Goal: Task Accomplishment & Management: Complete application form

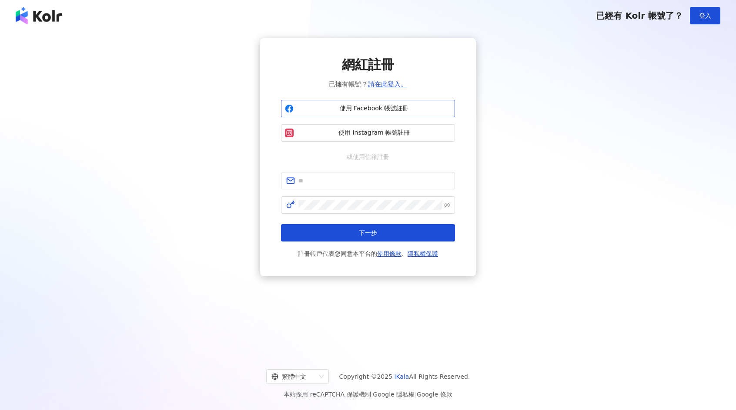
click at [335, 105] on span "使用 Facebook 帳號註冊" at bounding box center [374, 108] width 154 height 9
click at [394, 103] on button "使用 Facebook 帳號註冊" at bounding box center [368, 108] width 174 height 17
click at [613, 381] on div "請授權 email 並再嘗試一次" at bounding box center [641, 377] width 167 height 31
click at [389, 177] on input "text" at bounding box center [373, 181] width 151 height 10
type input "**********"
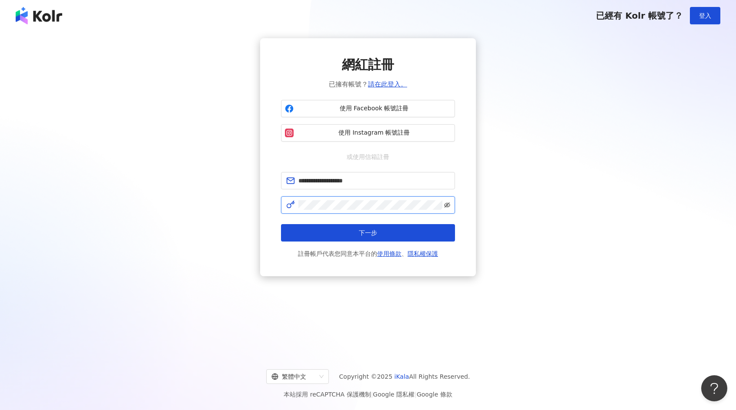
click at [447, 205] on icon "eye-invisible" at bounding box center [448, 206] width 2 height 2
click at [396, 236] on button "下一步" at bounding box center [368, 232] width 174 height 17
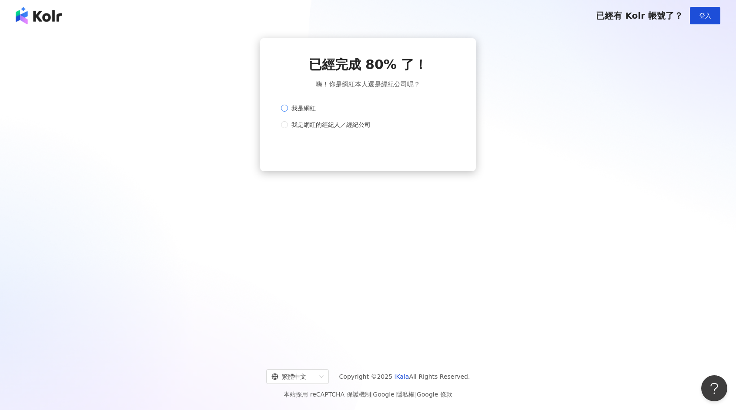
click at [327, 113] on label "我是網紅" at bounding box center [366, 108] width 170 height 10
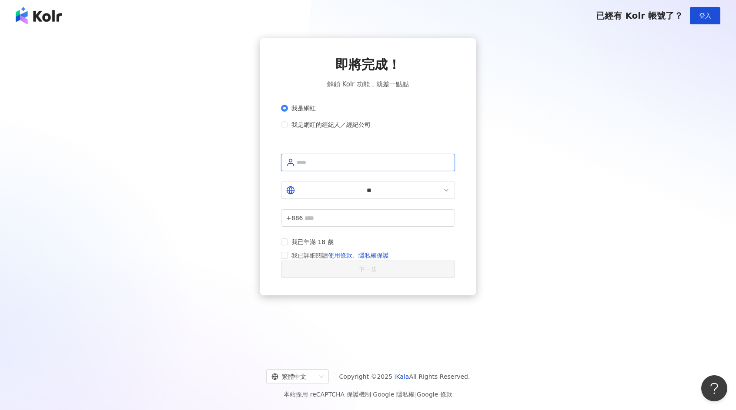
click at [322, 167] on input "text" at bounding box center [373, 163] width 153 height 10
type input "*********"
drag, startPoint x: 361, startPoint y: 213, endPoint x: 365, endPoint y: 207, distance: 7.1
click at [361, 213] on span "+886" at bounding box center [368, 218] width 174 height 17
click at [365, 214] on input "text" at bounding box center [376, 219] width 145 height 10
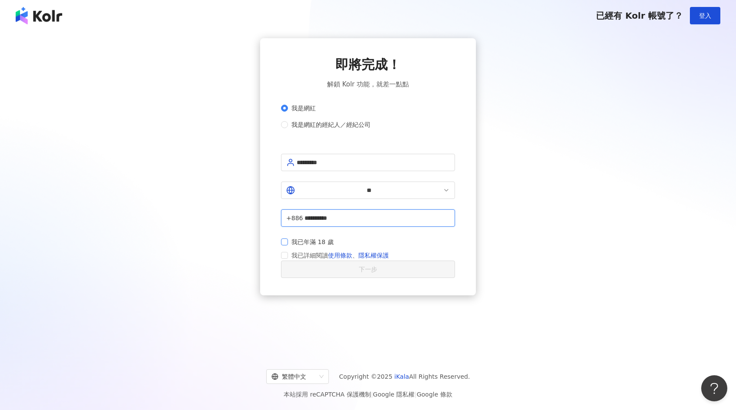
type input "**********"
click at [284, 245] on form "**********" at bounding box center [368, 216] width 174 height 124
click at [280, 240] on div "**********" at bounding box center [368, 166] width 216 height 257
click at [281, 240] on div "**********" at bounding box center [368, 166] width 216 height 257
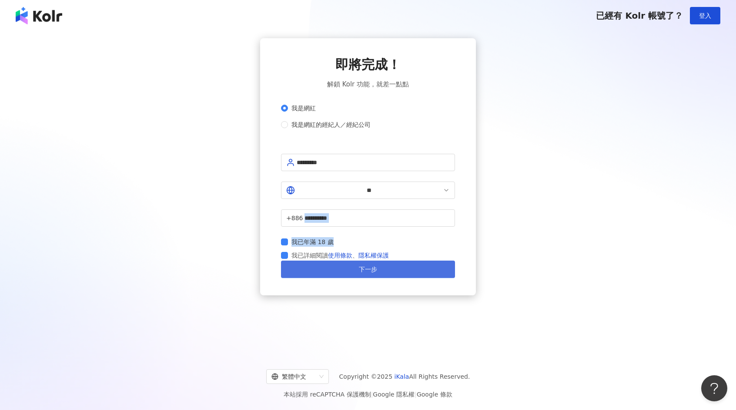
click at [316, 273] on button "下一步" at bounding box center [368, 269] width 174 height 17
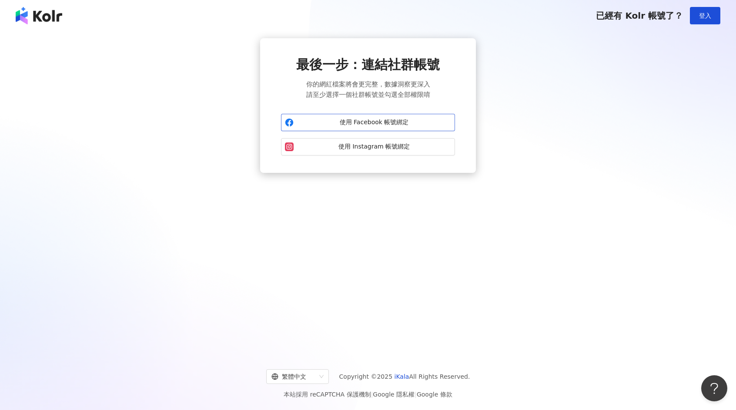
click at [372, 123] on span "使用 Facebook 帳號綁定" at bounding box center [374, 122] width 154 height 9
click at [609, 386] on div "請授權 email 並再嘗試一次" at bounding box center [641, 377] width 167 height 31
click at [604, 379] on div "請授權 email 並再嘗試一次" at bounding box center [649, 375] width 130 height 10
click at [410, 153] on button "使用 Instagram 帳號綁定" at bounding box center [368, 146] width 174 height 17
click at [423, 144] on span "使用 Instagram 帳號綁定" at bounding box center [374, 147] width 154 height 9
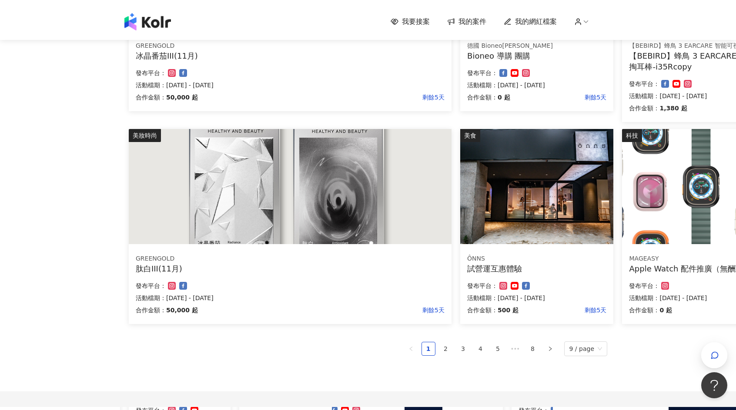
scroll to position [435, 0]
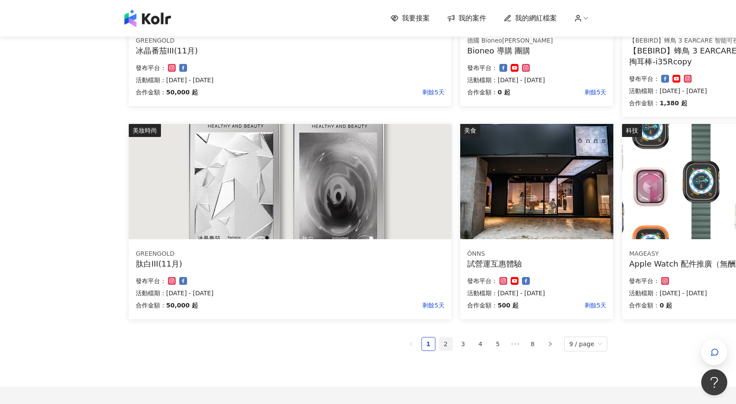
click at [449, 344] on link "2" at bounding box center [445, 343] width 13 height 13
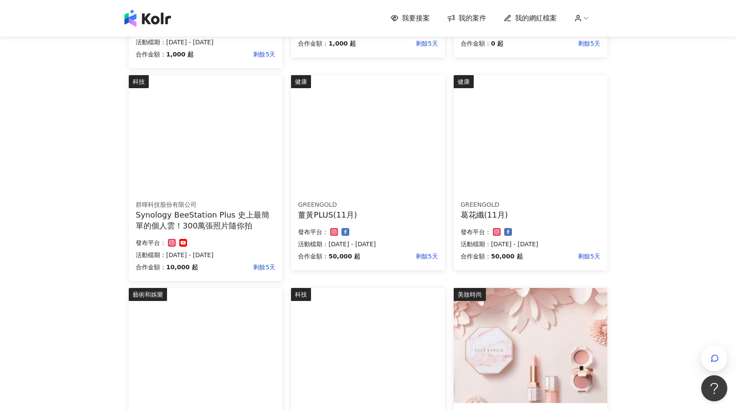
scroll to position [261, 0]
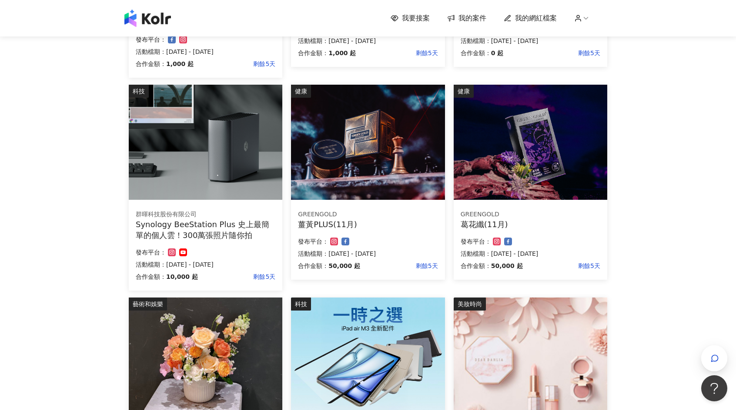
click at [551, 225] on div "葛花纖(11月)" at bounding box center [530, 224] width 140 height 11
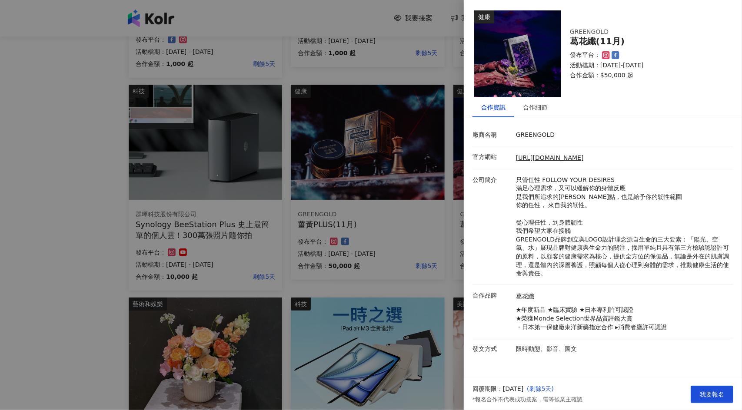
click at [91, 242] on div at bounding box center [371, 205] width 742 height 410
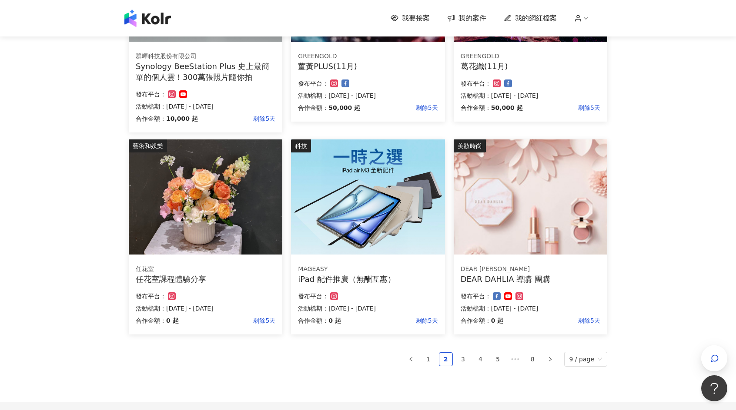
scroll to position [507, 0]
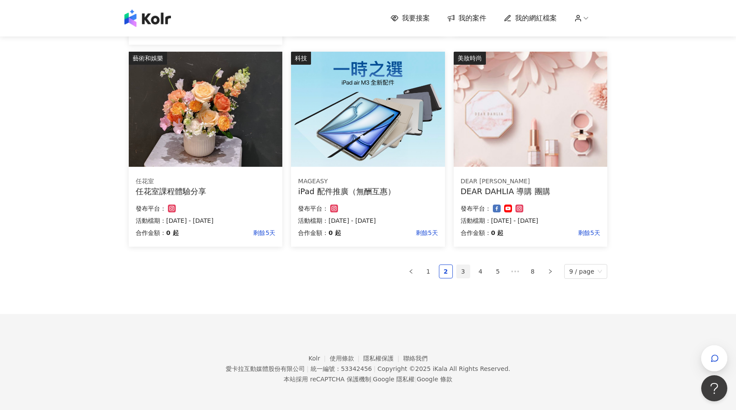
click at [470, 272] on link "3" at bounding box center [463, 271] width 13 height 13
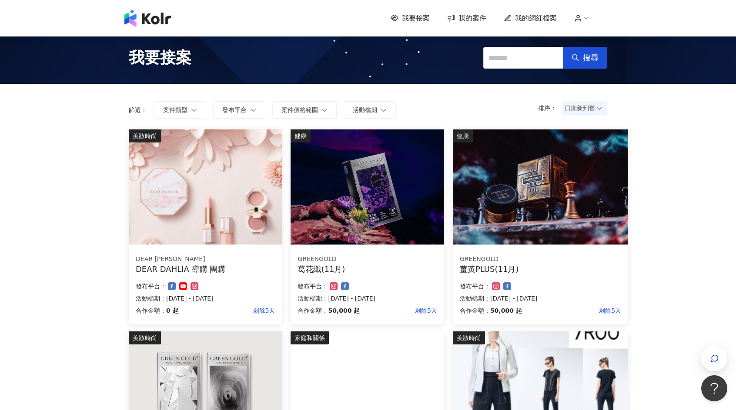
scroll to position [0, 0]
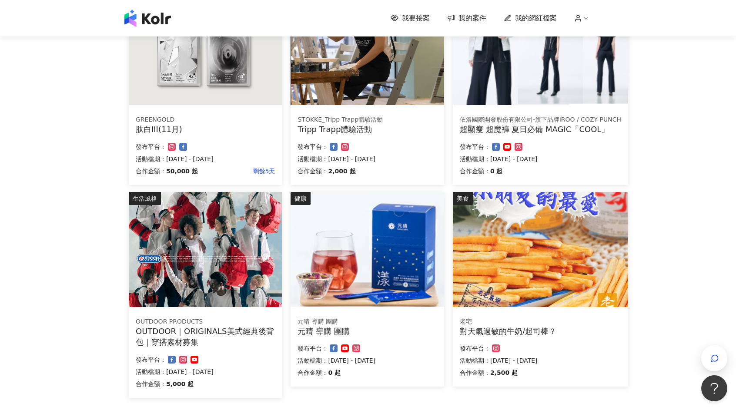
scroll to position [348, 0]
